Goal: Task Accomplishment & Management: Manage account settings

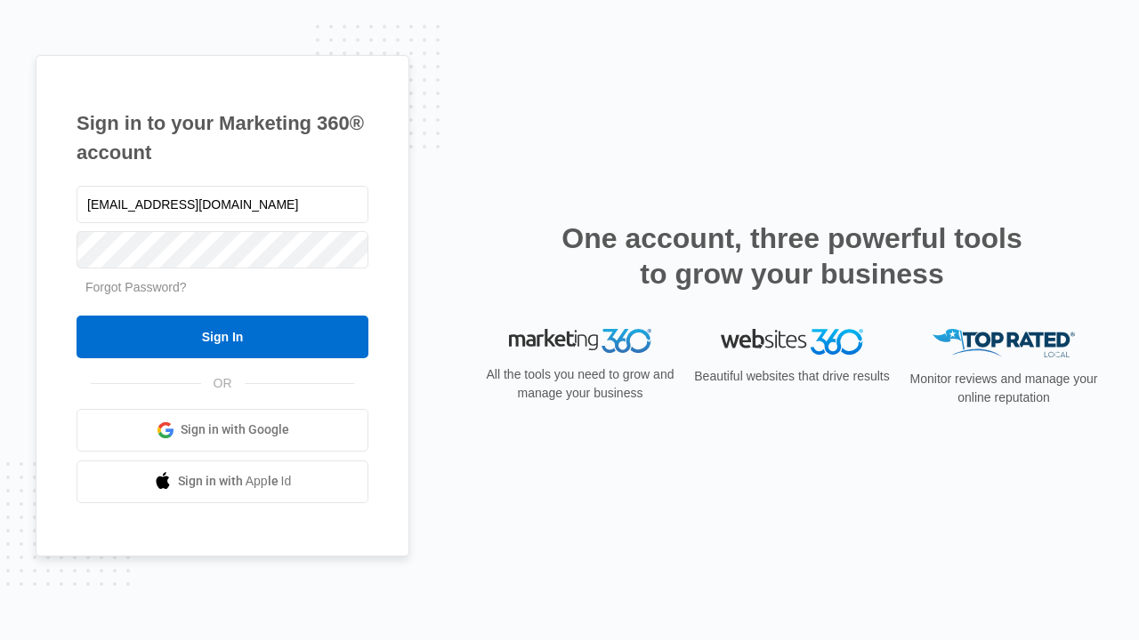
type input "dankie614@gmail.com"
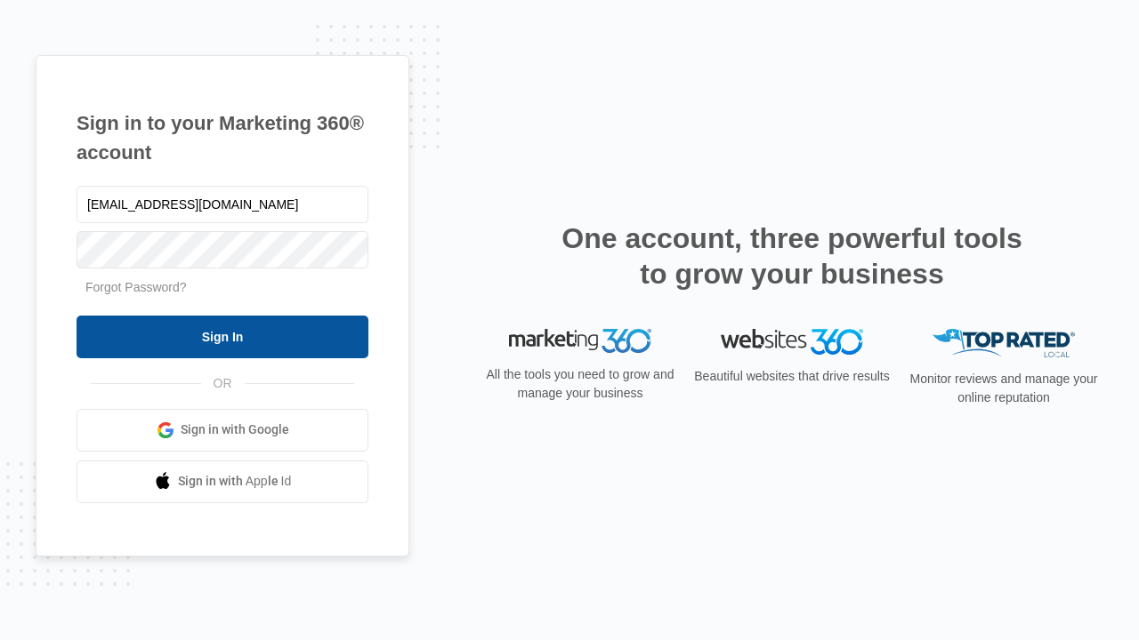
click at [222, 336] on input "Sign In" at bounding box center [222, 337] width 292 height 43
